Goal: Information Seeking & Learning: Learn about a topic

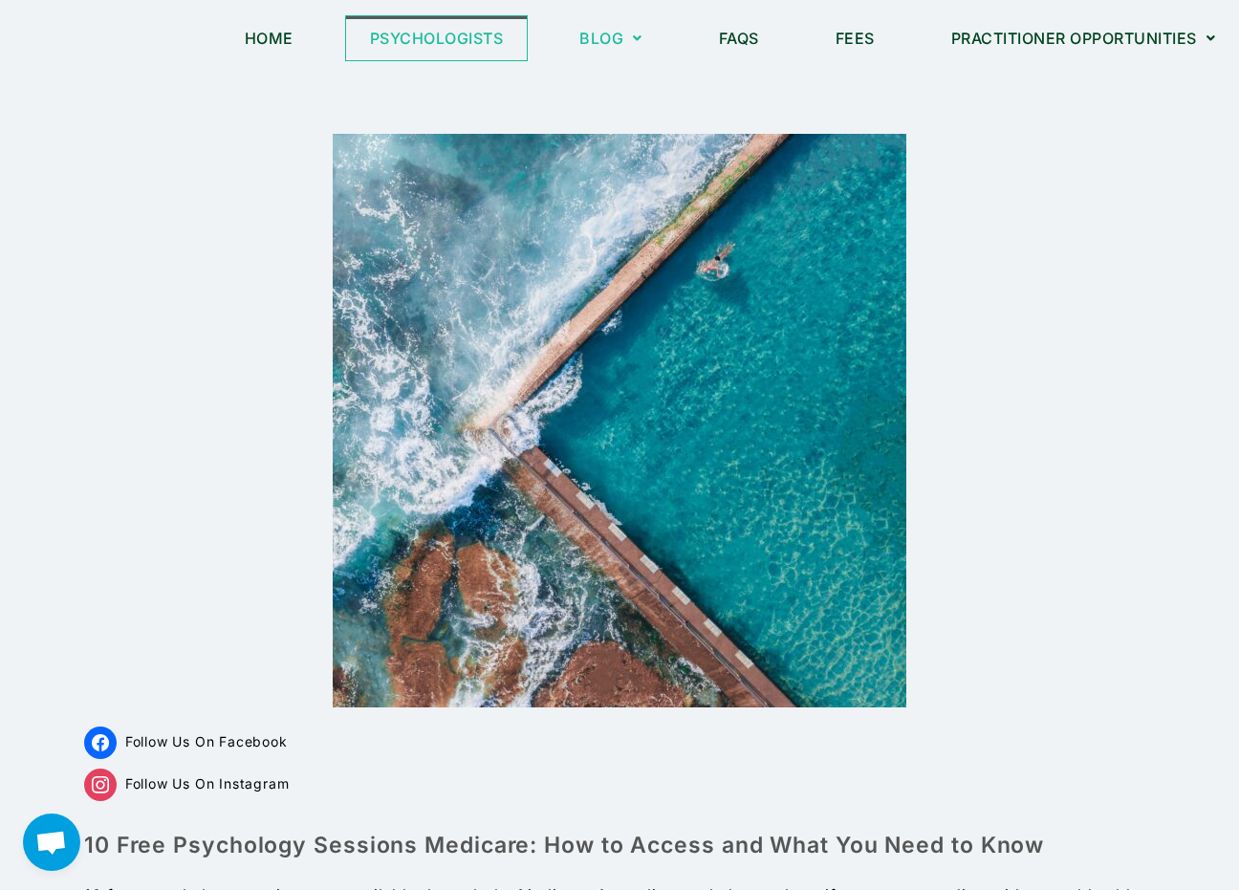
click at [421, 35] on link "Psychologists" at bounding box center [437, 38] width 182 height 44
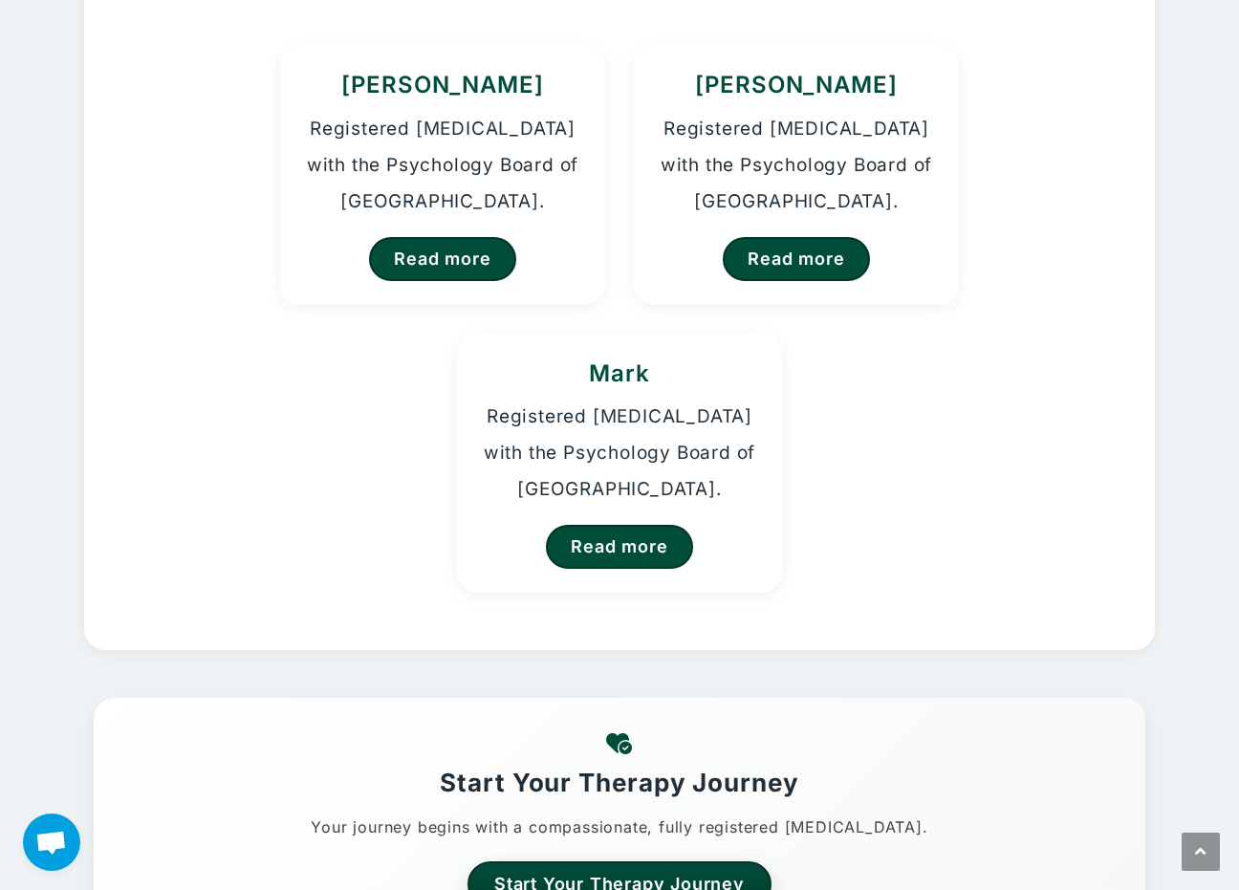
scroll to position [287, 0]
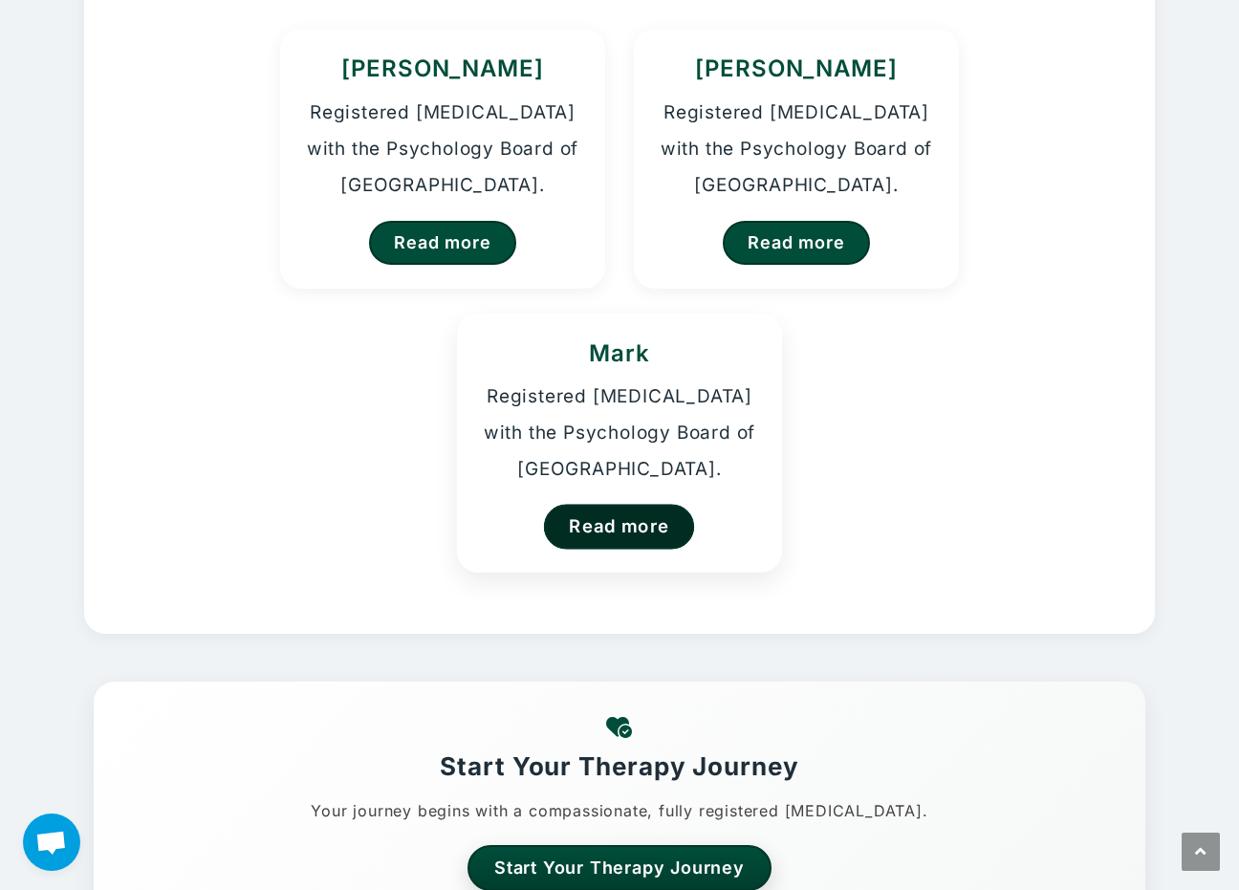
click at [612, 521] on link "Read more" at bounding box center [619, 526] width 151 height 45
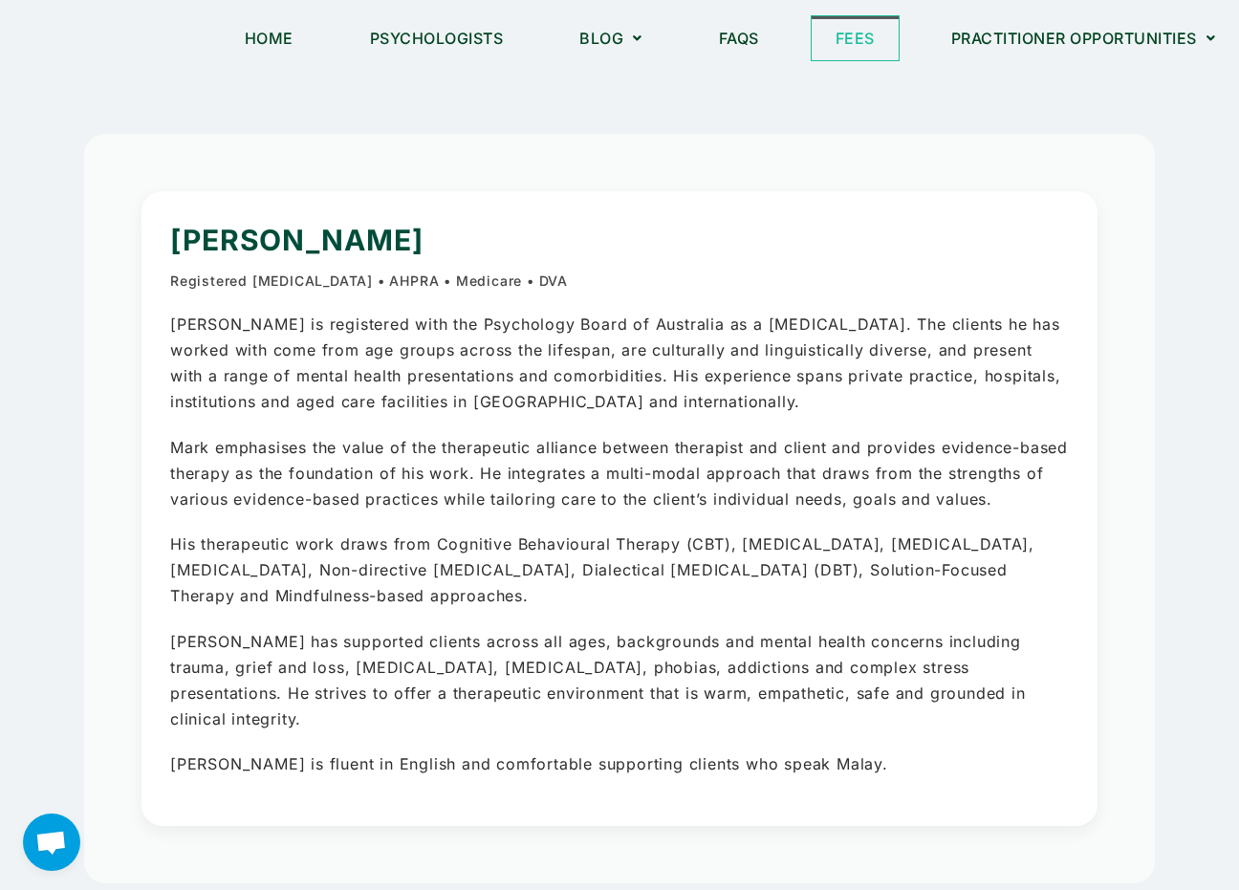
click at [841, 40] on link "Fees" at bounding box center [854, 38] width 87 height 44
